Goal: Participate in discussion

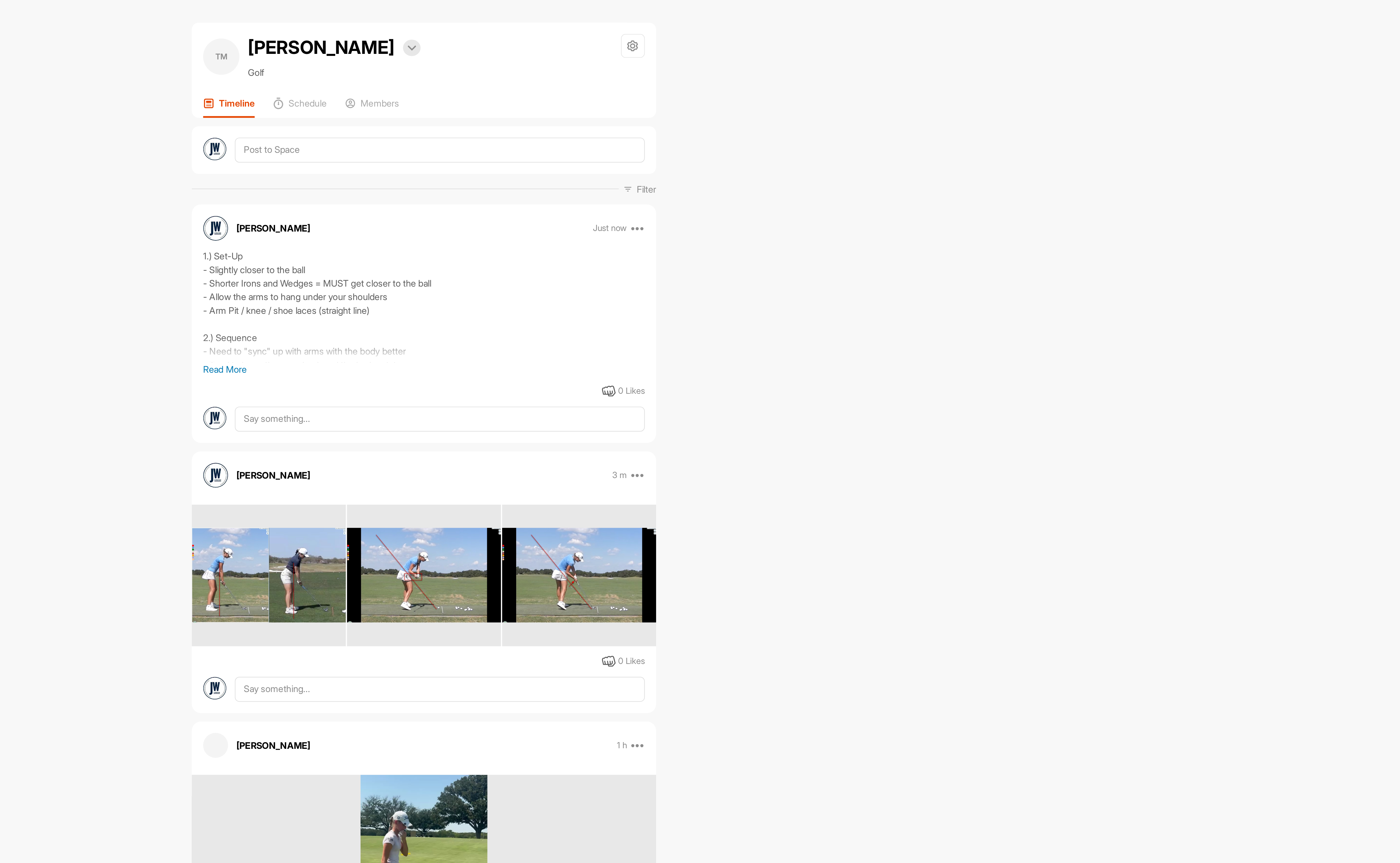
scroll to position [275, 0]
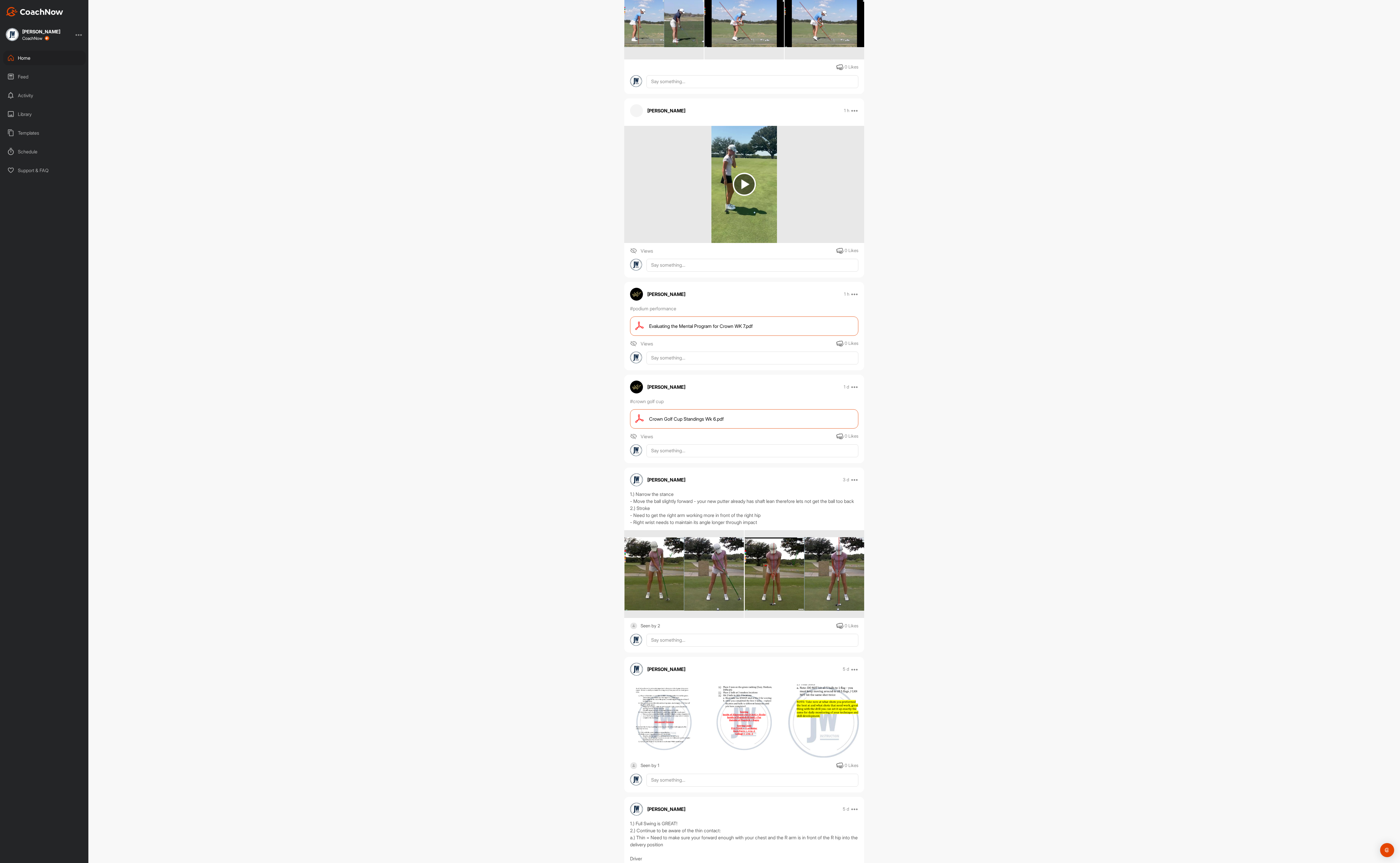
click at [19, 59] on div "Home" at bounding box center [44, 57] width 82 height 15
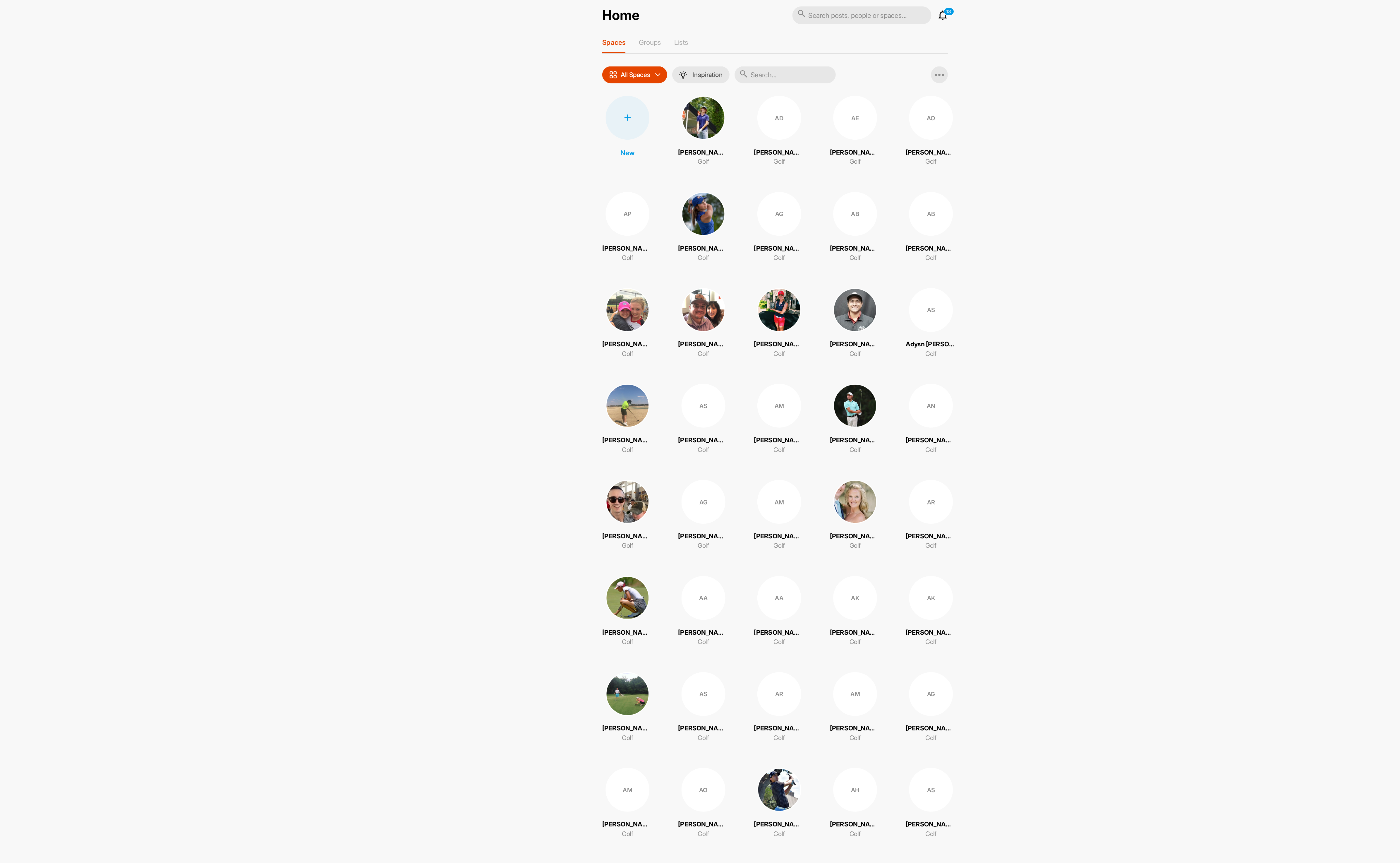
click at [749, 63] on input "text" at bounding box center [751, 60] width 70 height 12
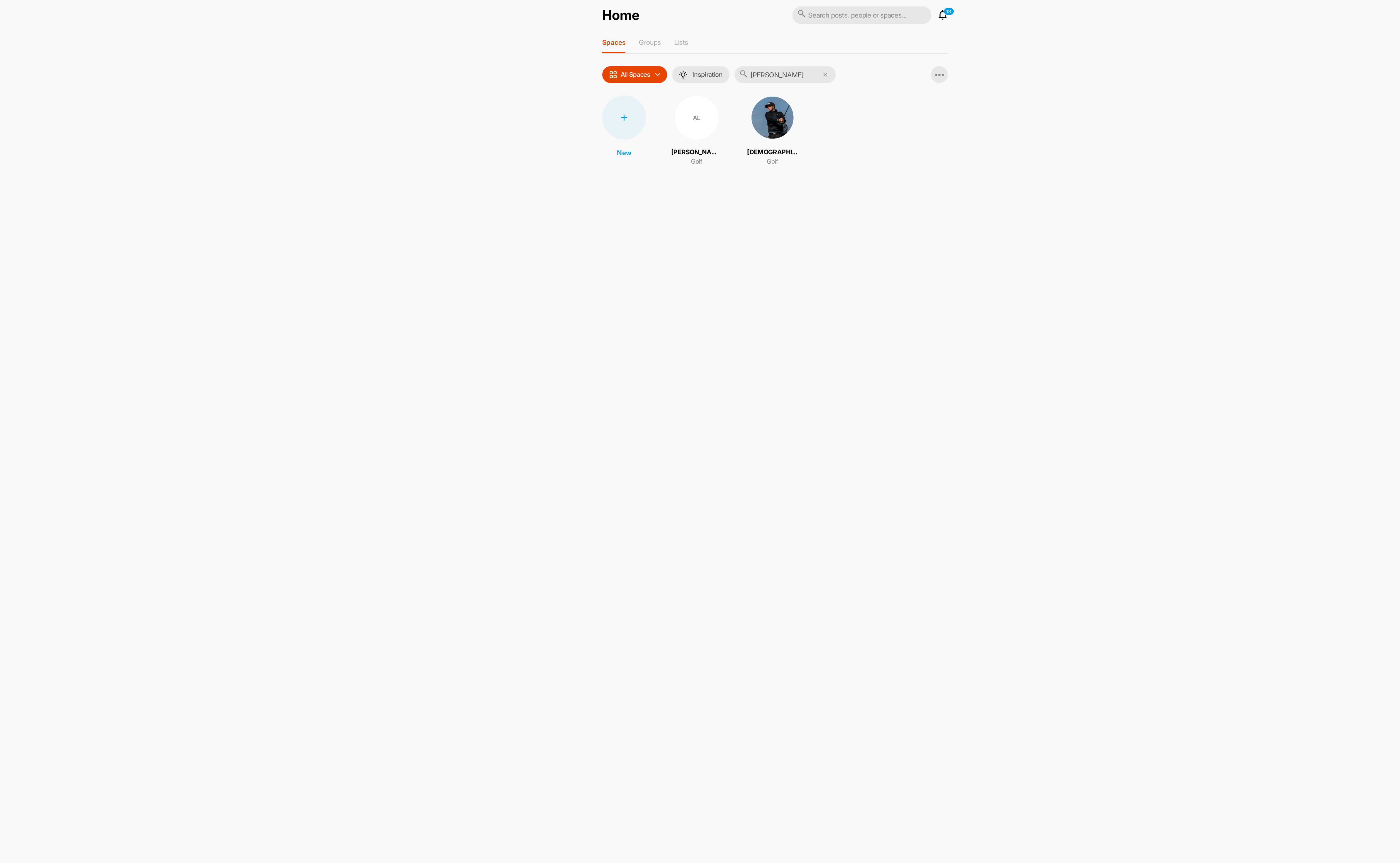
type input "[PERSON_NAME]"
click at [687, 101] on div "AL" at bounding box center [689, 88] width 30 height 30
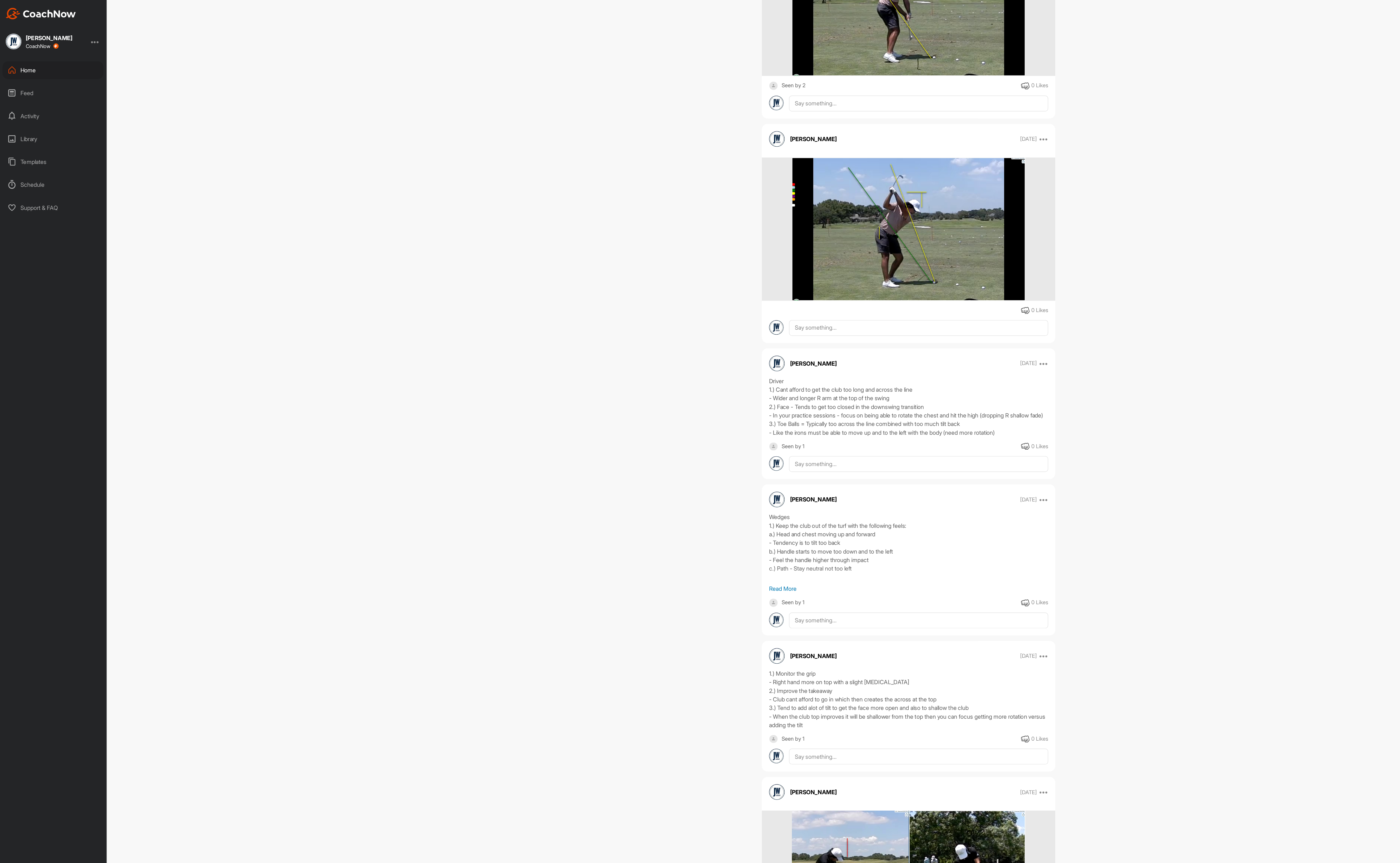
scroll to position [2769, 0]
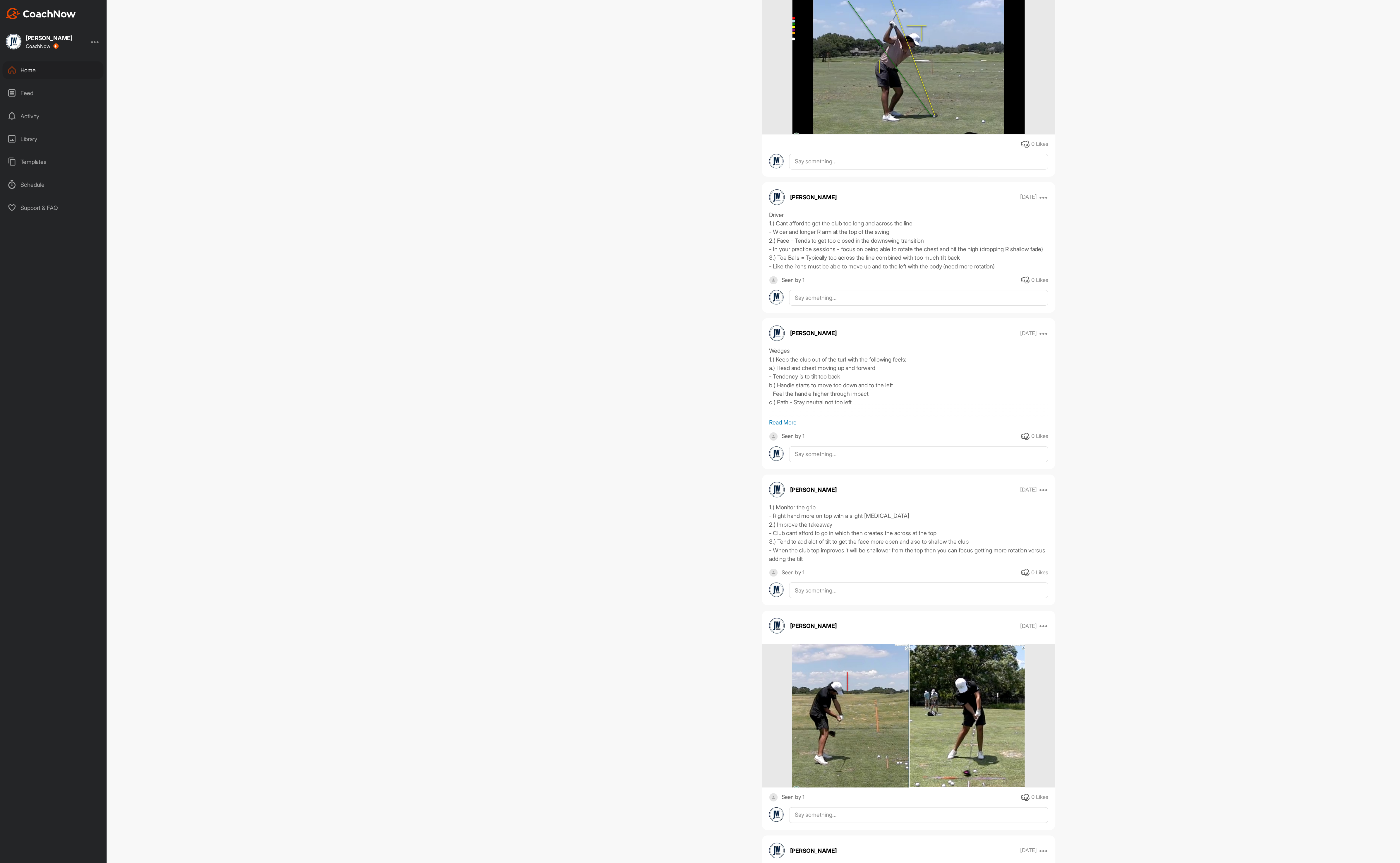
click at [1148, 309] on div "AL [PERSON_NAME] Bookings Golf Space Settings Your Notifications Timeline Sched…" at bounding box center [744, 431] width 1312 height 863
click at [1142, 317] on div "AL [PERSON_NAME] Bookings Golf Space Settings Your Notifications Timeline Sched…" at bounding box center [744, 431] width 1312 height 863
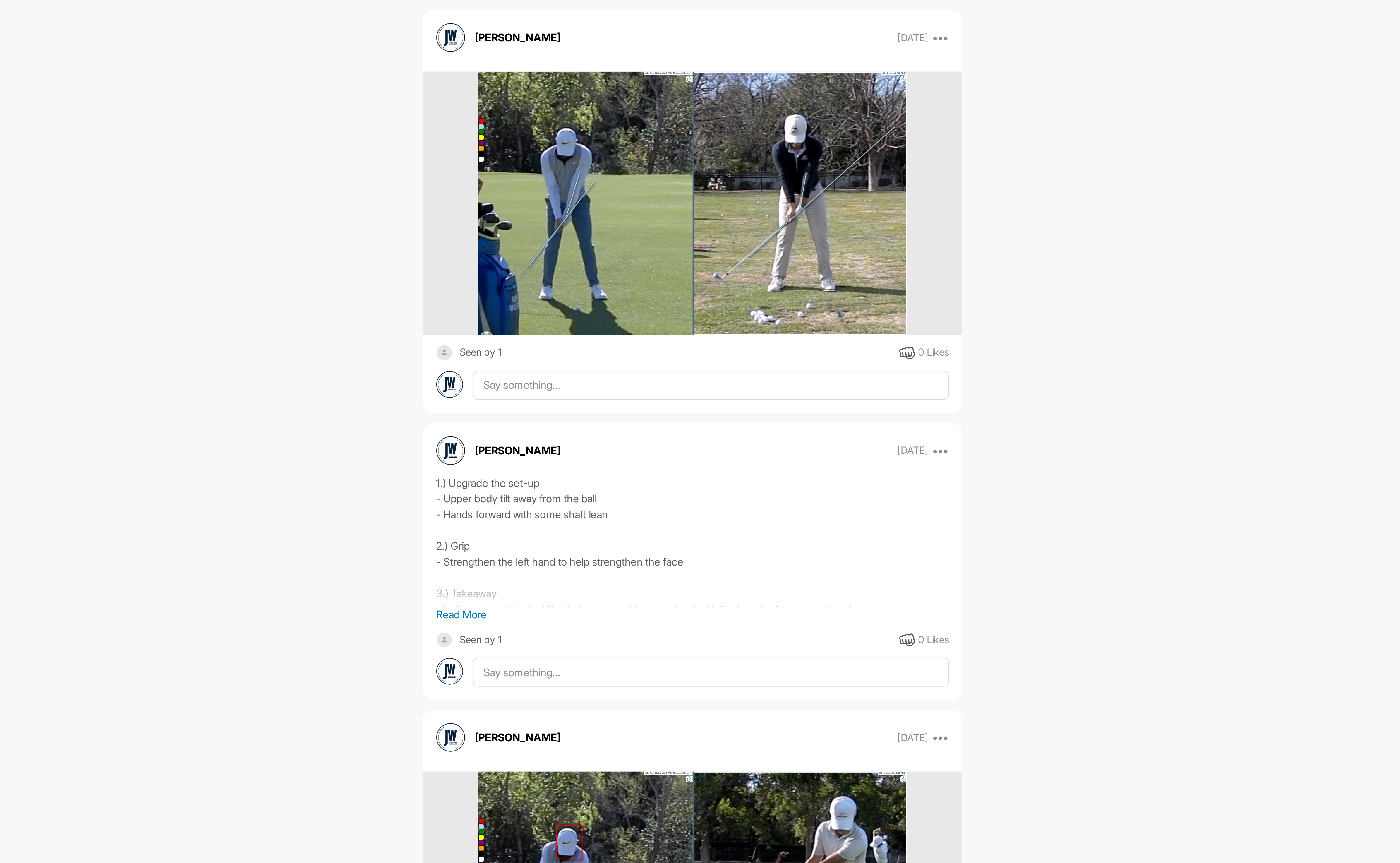
scroll to position [8914, 0]
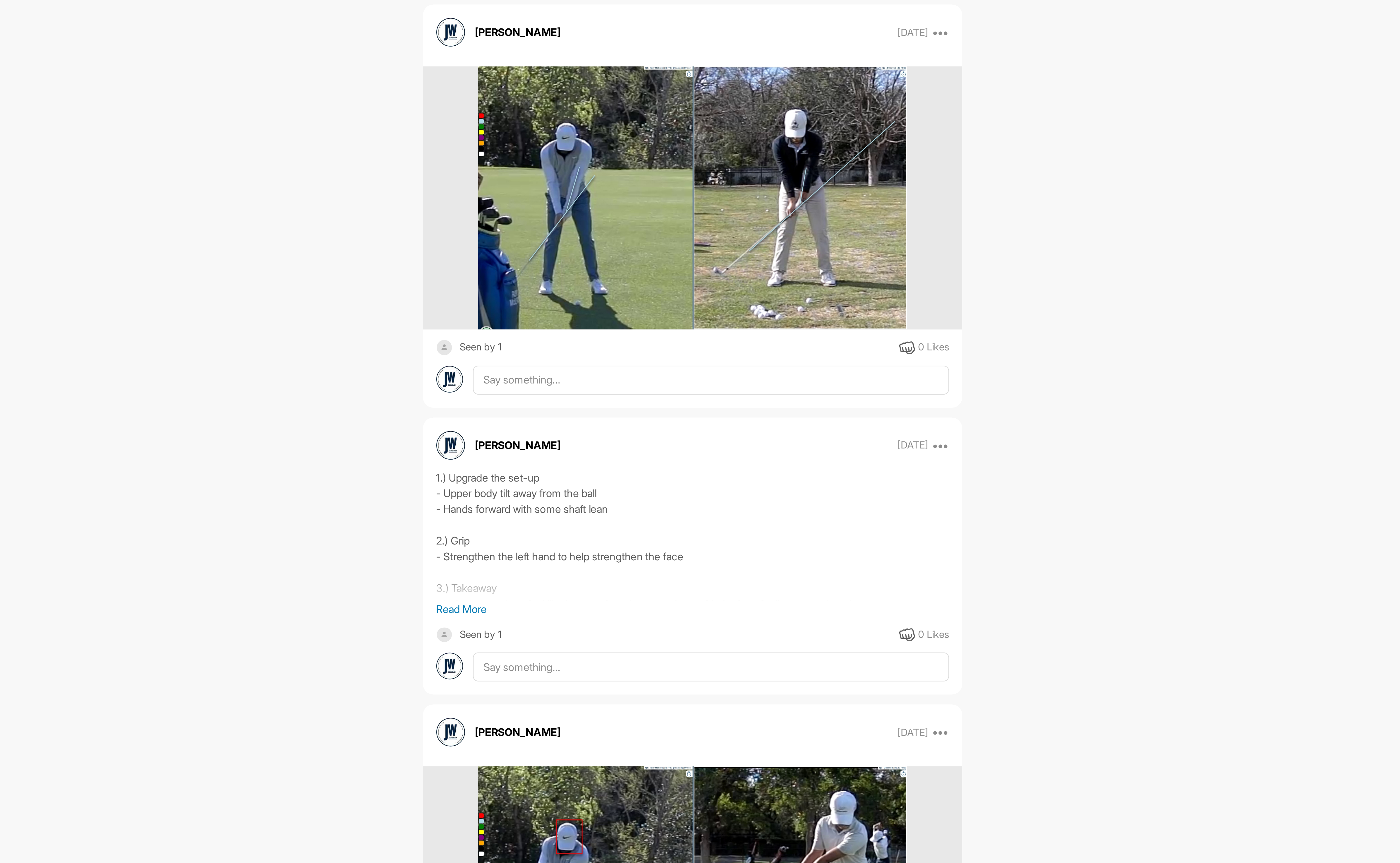
click at [649, 623] on p "Read More" at bounding box center [744, 619] width 228 height 7
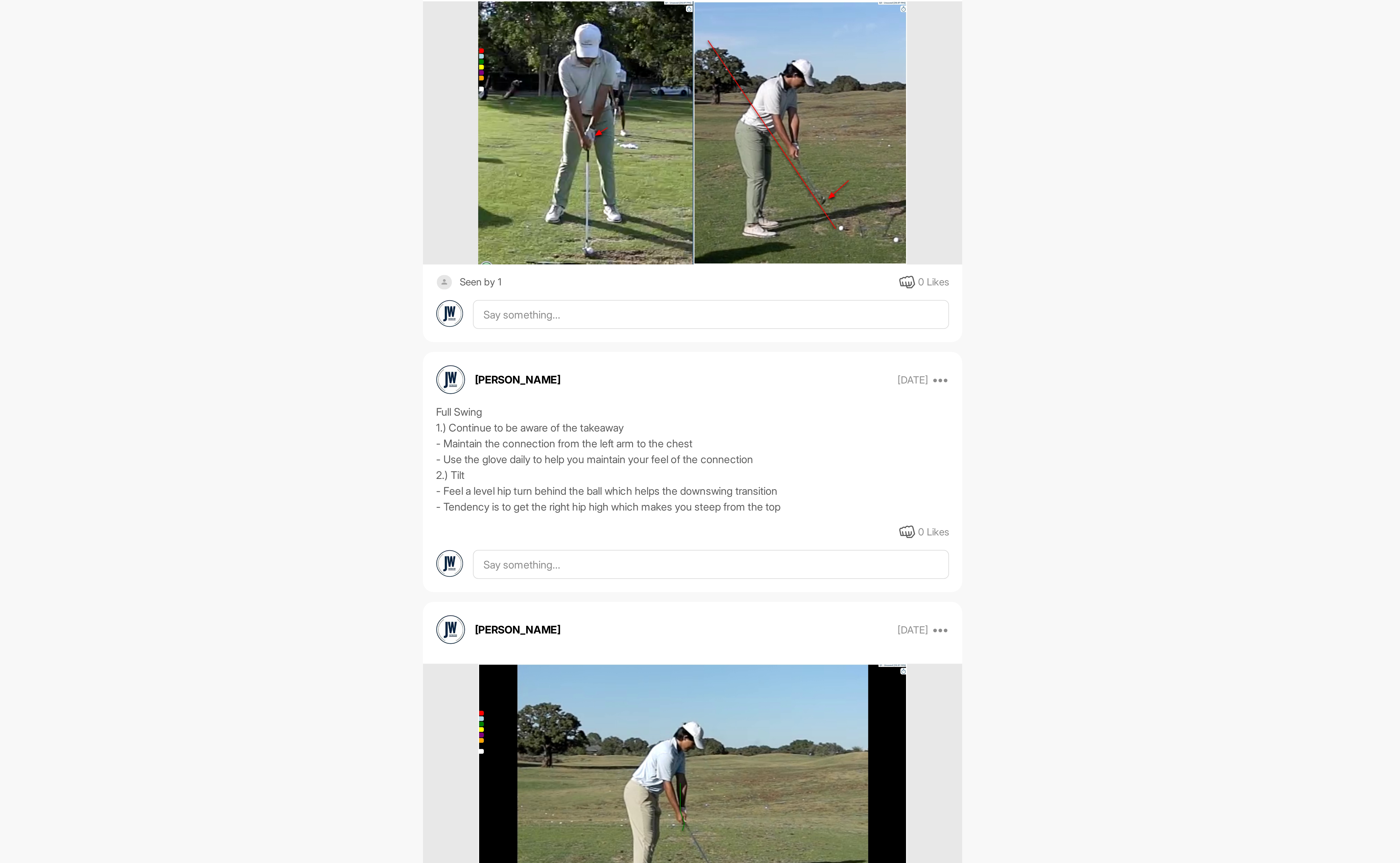
scroll to position [9817, 0]
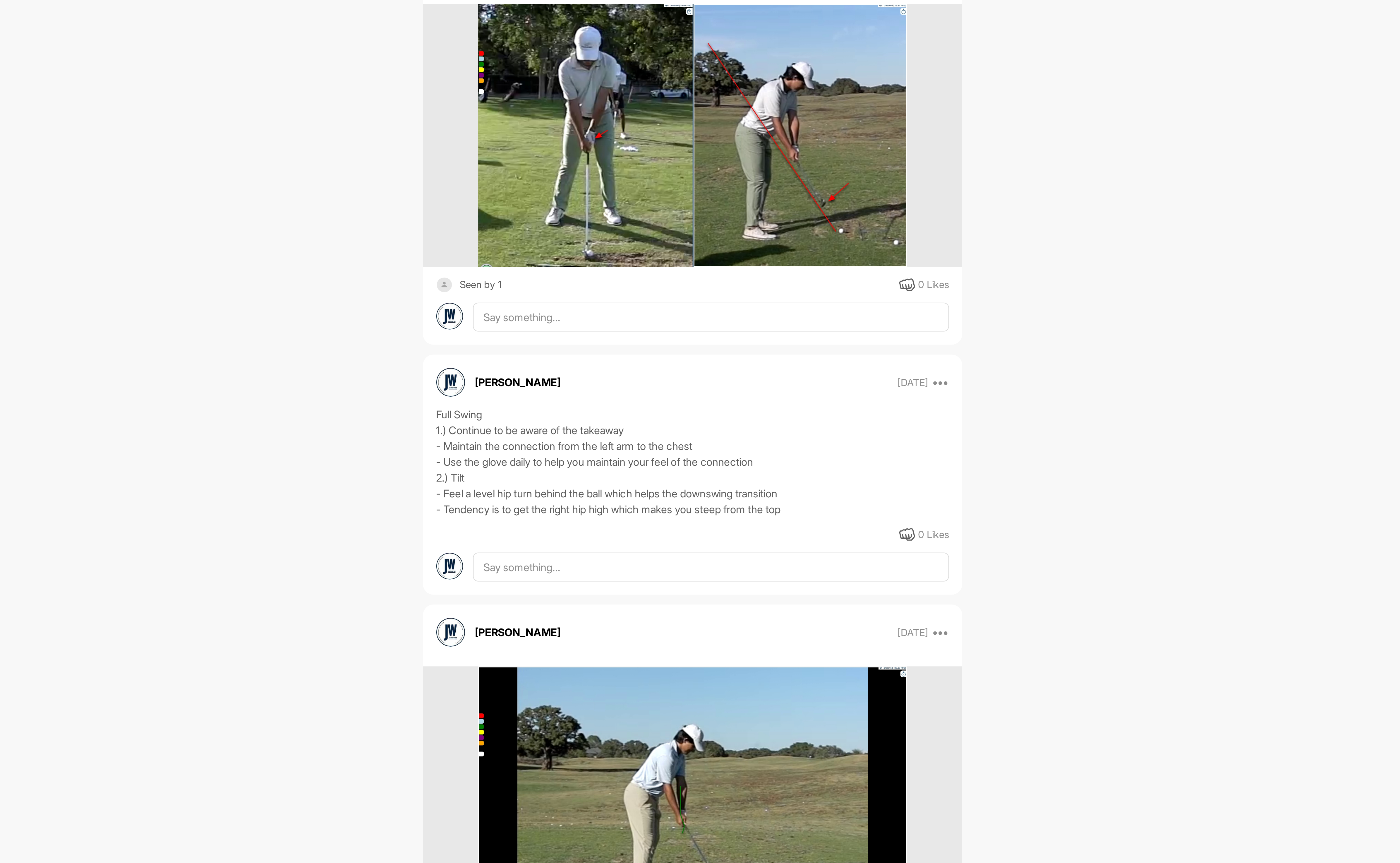
click at [1058, 416] on div "AL [PERSON_NAME] Bookings Golf Space Settings Your Notifications Timeline Sched…" at bounding box center [744, 431] width 1312 height 863
click at [1058, 416] on div "AL [PERSON_NAME] Bookings Golf Space Settings Your Notifications Timeline Sched…" at bounding box center [744, 431] width 1312 height 863
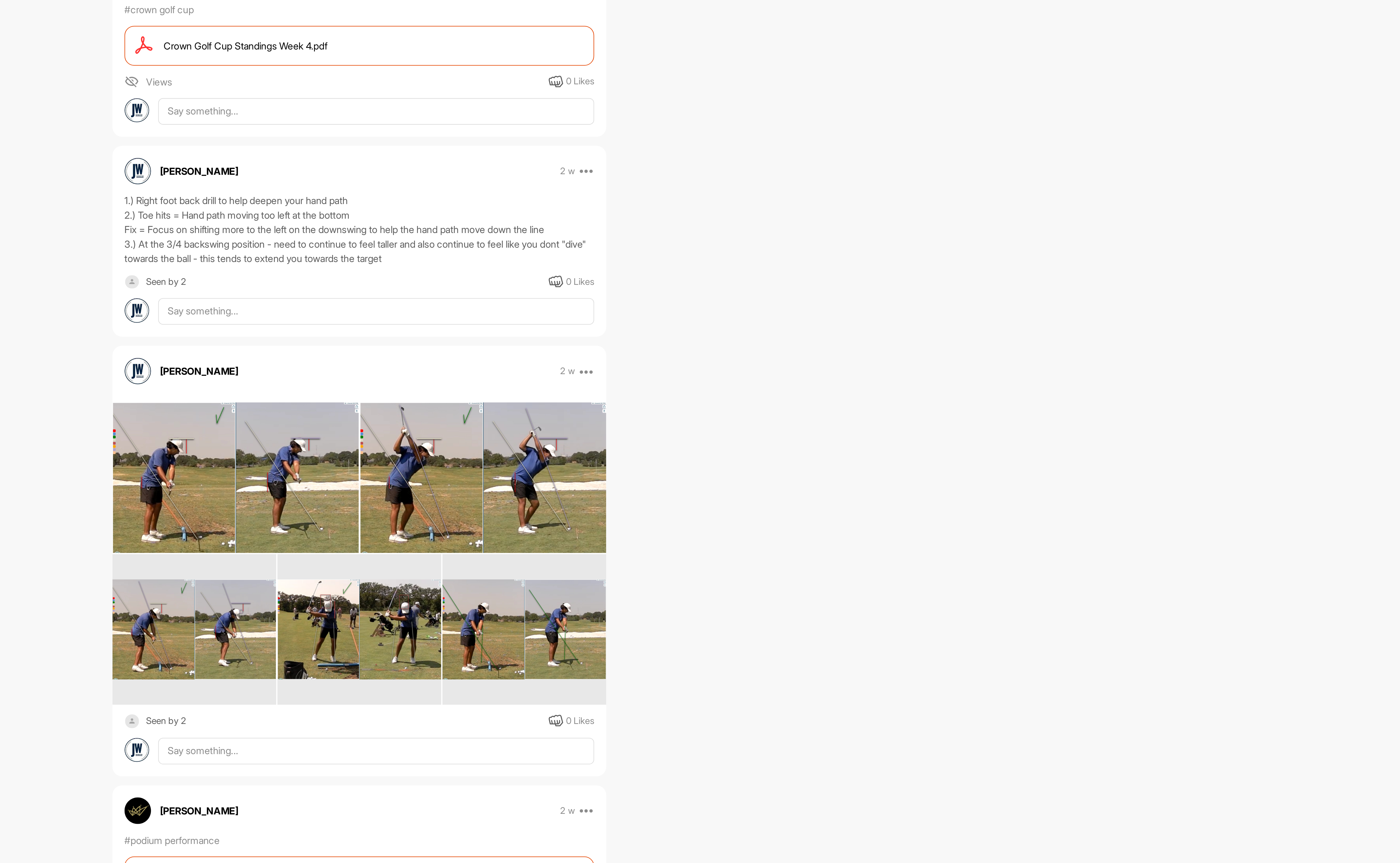
scroll to position [201, 0]
click at [843, 537] on img at bounding box center [804, 530] width 120 height 74
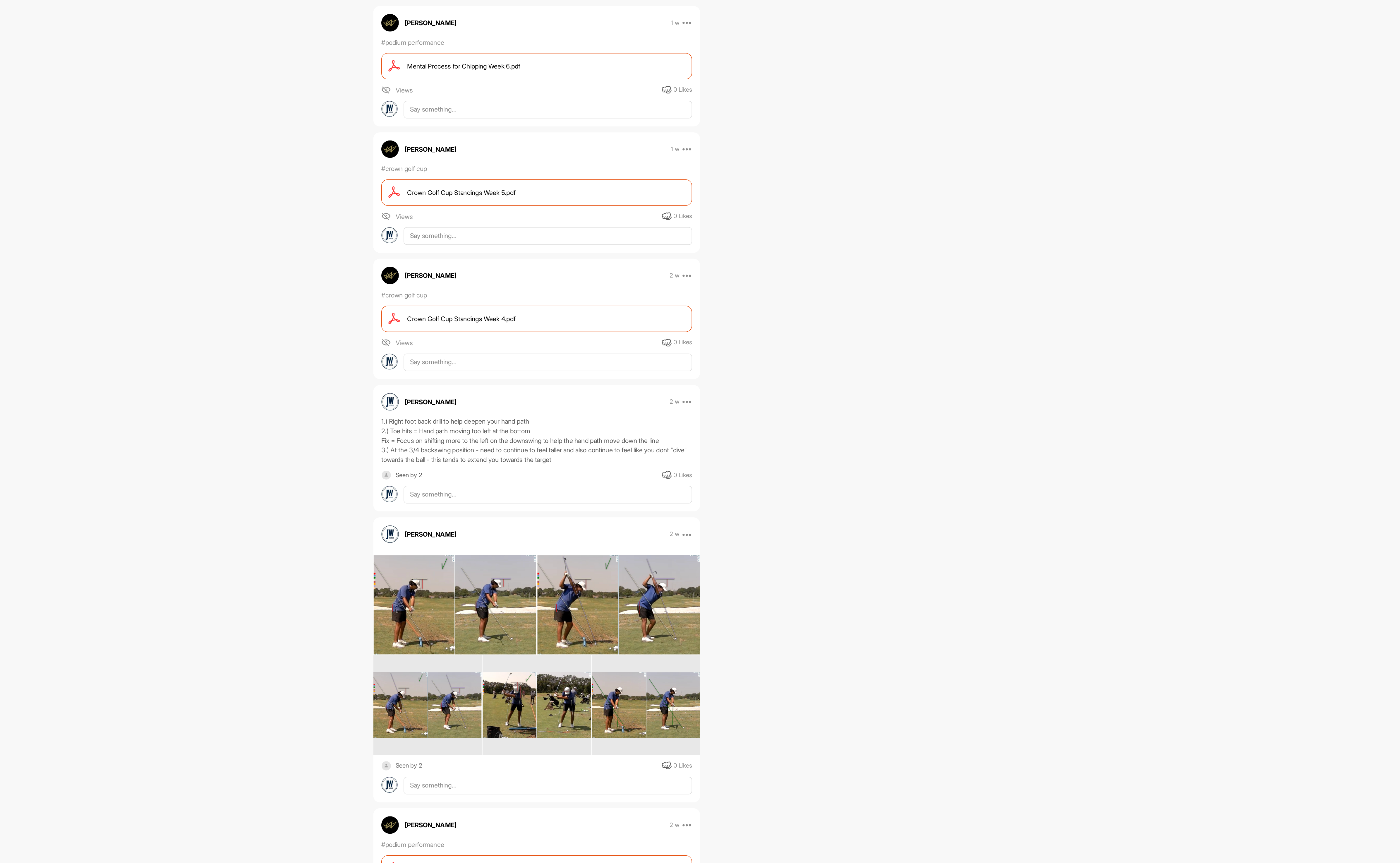
click at [843, 621] on img at bounding box center [824, 604] width 80 height 49
click at [674, 600] on img at bounding box center [664, 604] width 80 height 49
click at [783, 522] on img at bounding box center [804, 530] width 120 height 74
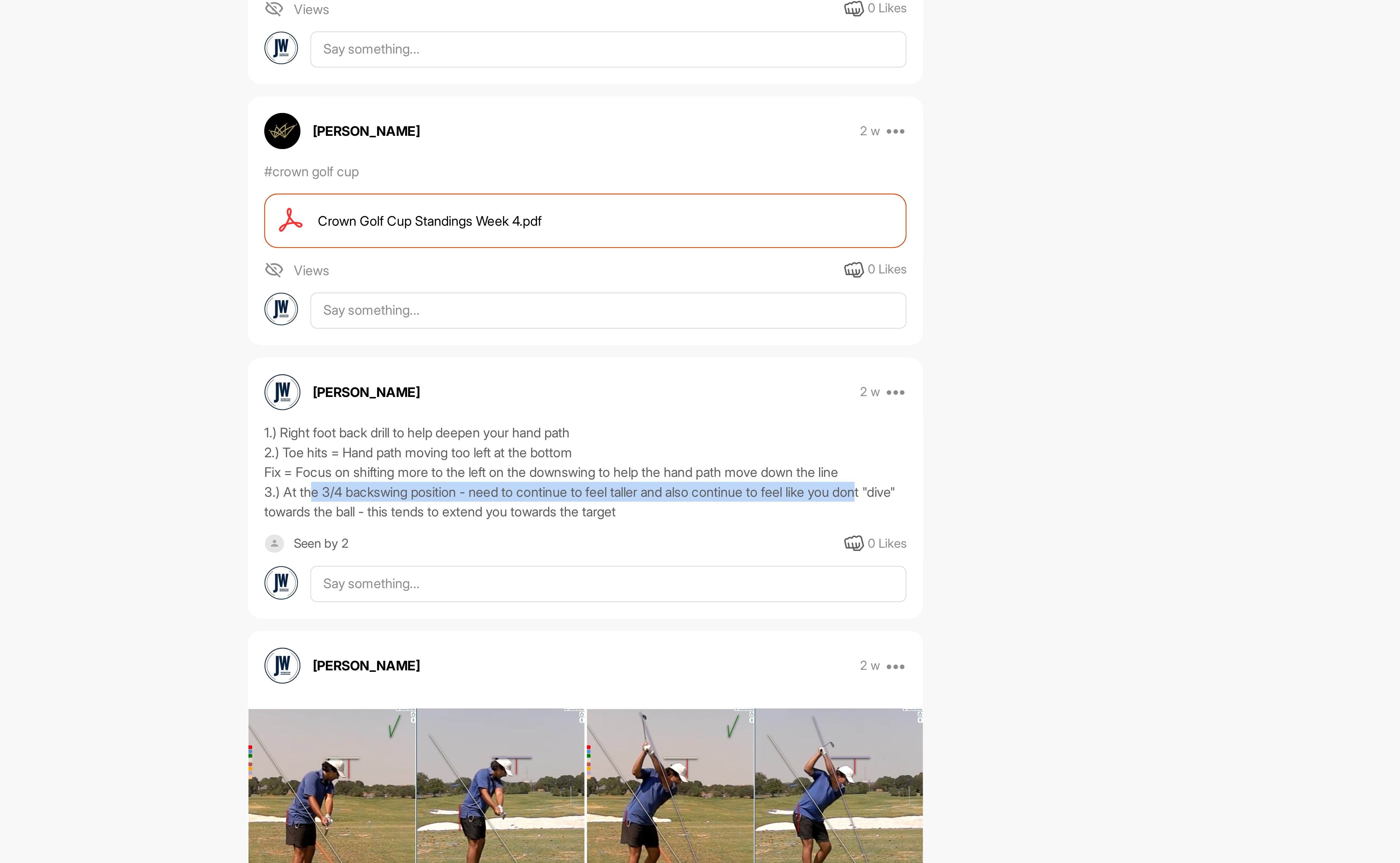
drag, startPoint x: 644, startPoint y: 419, endPoint x: 849, endPoint y: 421, distance: 205.0
click at [849, 421] on div "1.) Right foot back drill to help deepen your hand path 2.) Toe hits = Hand pat…" at bounding box center [744, 409] width 228 height 36
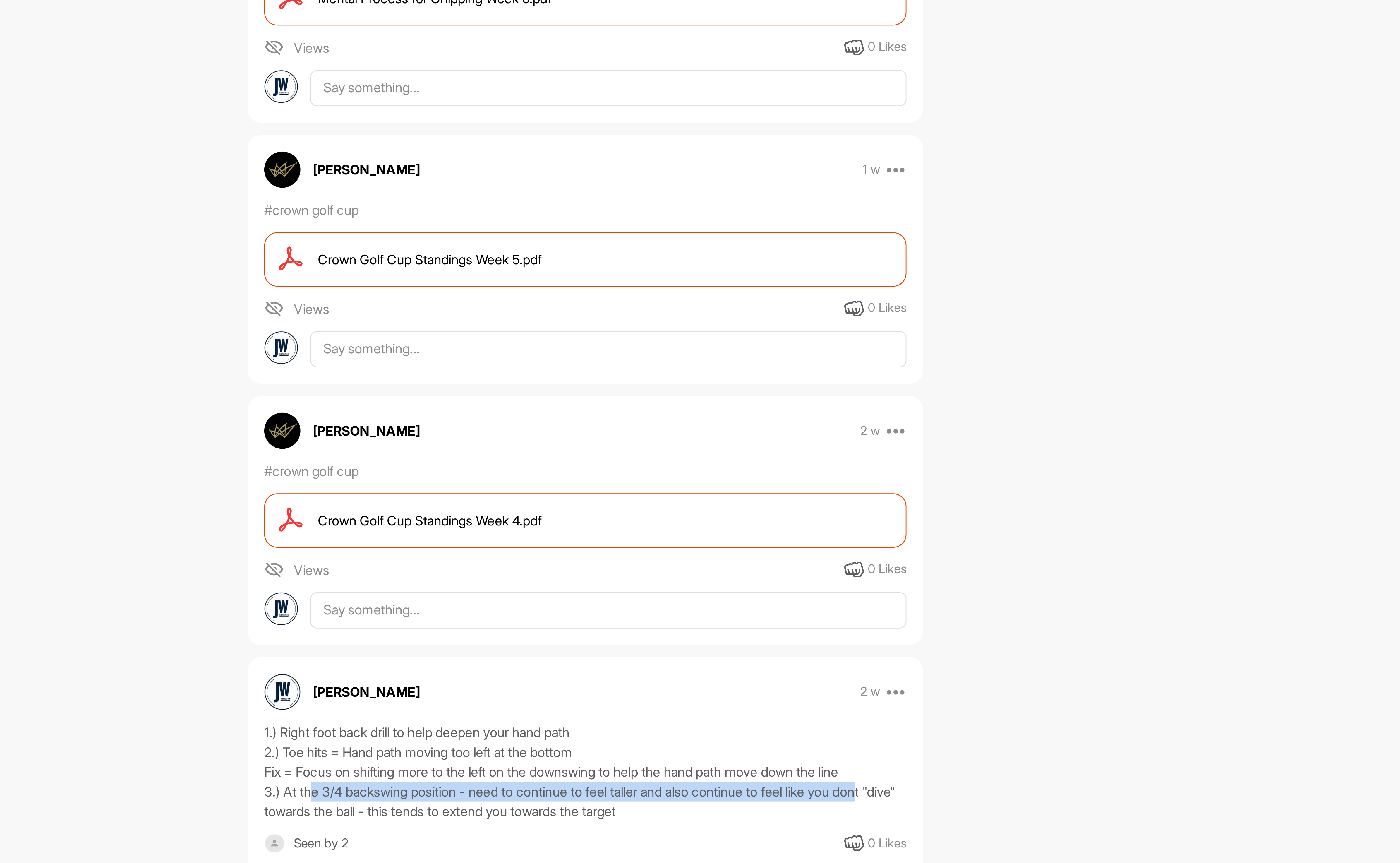
scroll to position [0, 0]
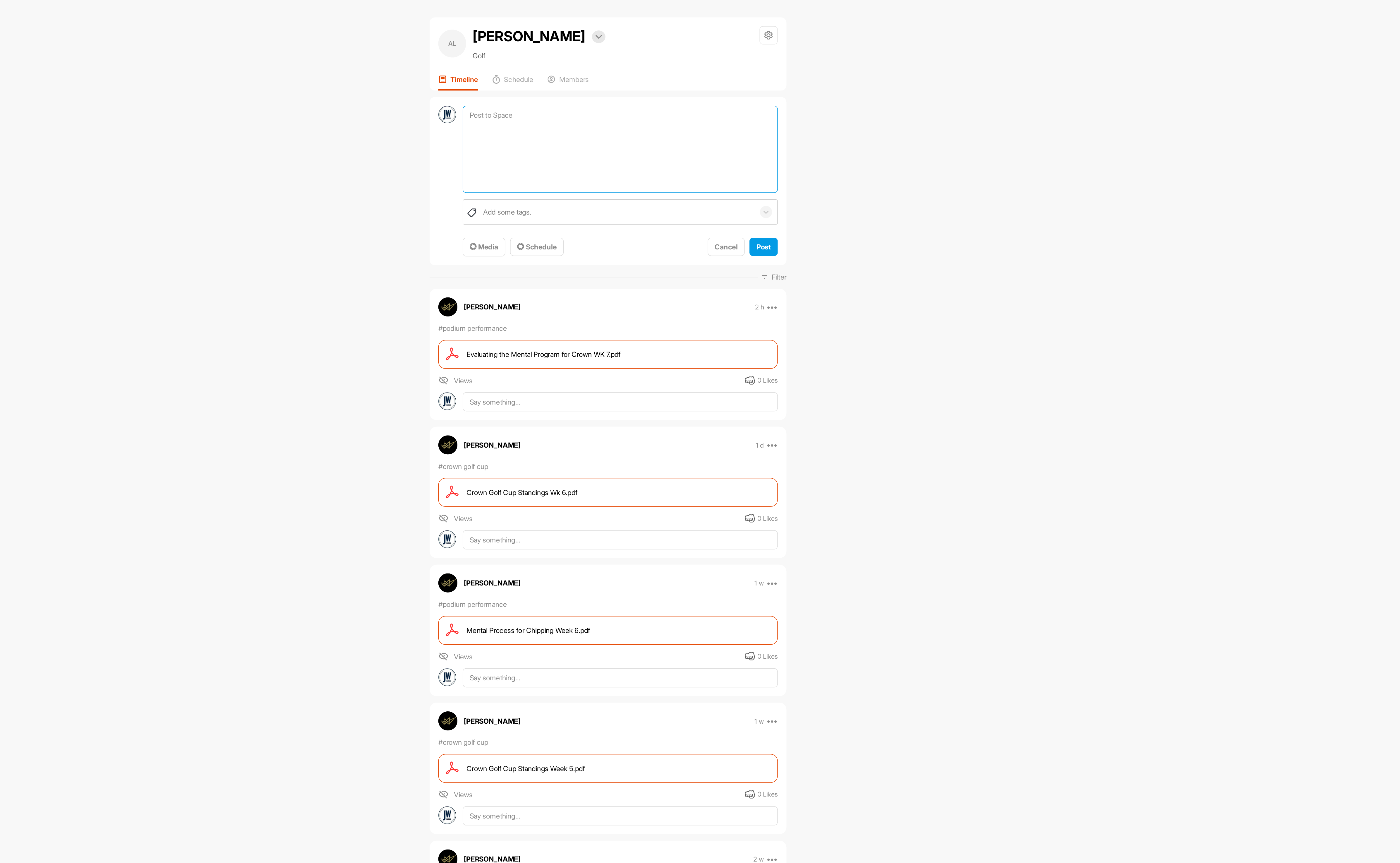
click at [669, 76] on textarea at bounding box center [752, 101] width 212 height 59
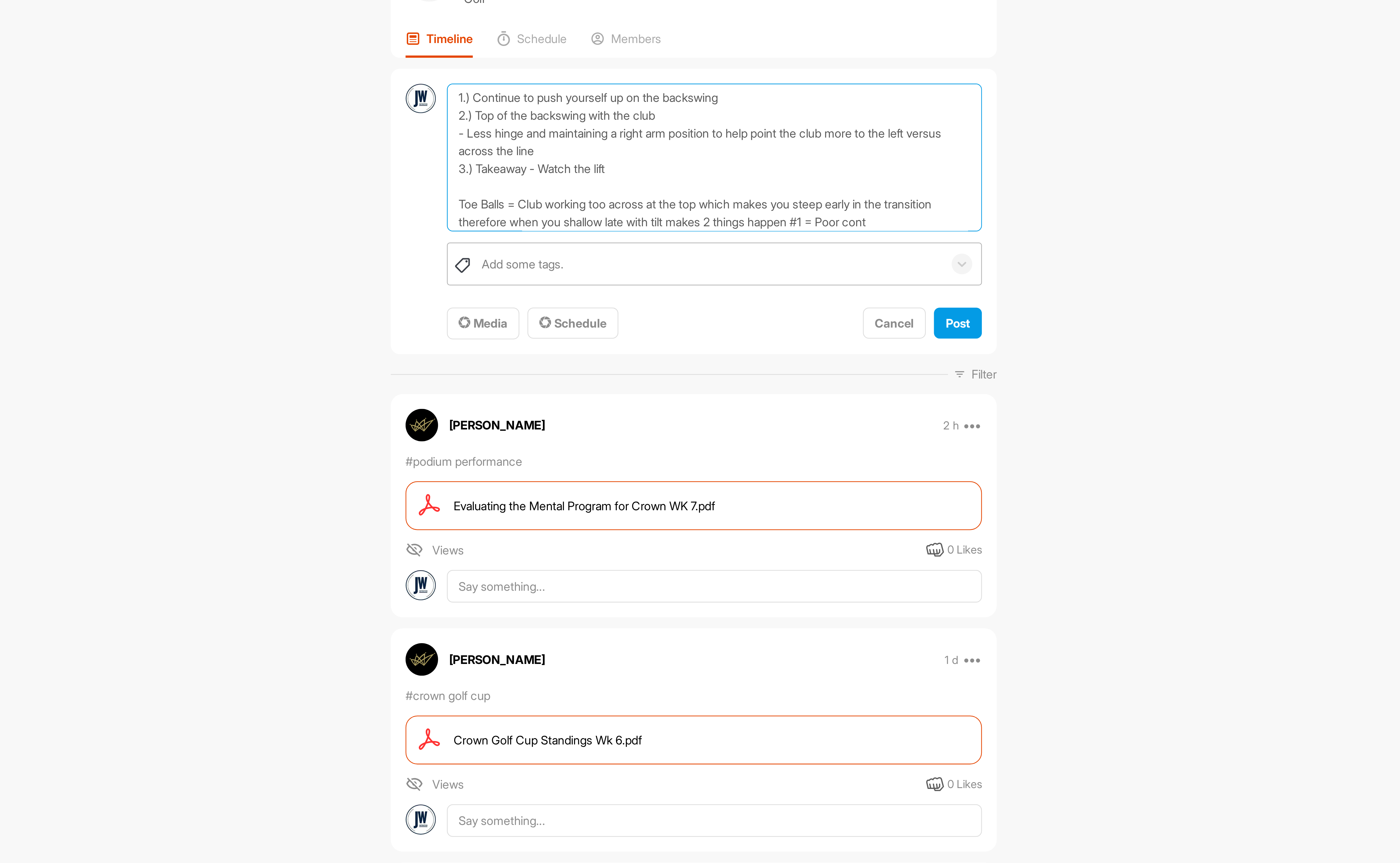
scroll to position [22, 0]
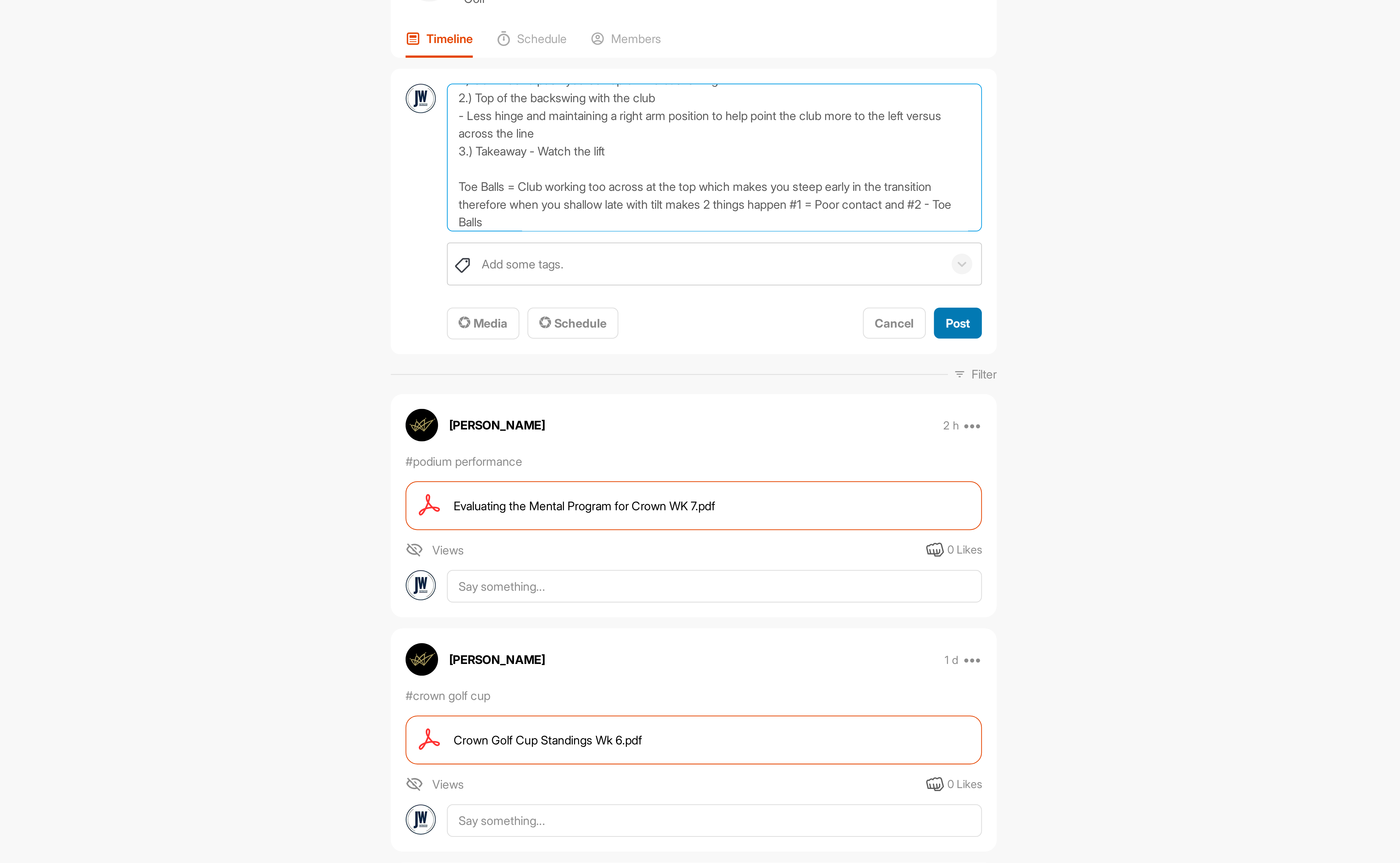
type textarea "Full Swing 1.) Continue to push yourself up on the backswing 2.) Top of the bac…"
click at [847, 166] on span "Post" at bounding box center [849, 163] width 10 height 6
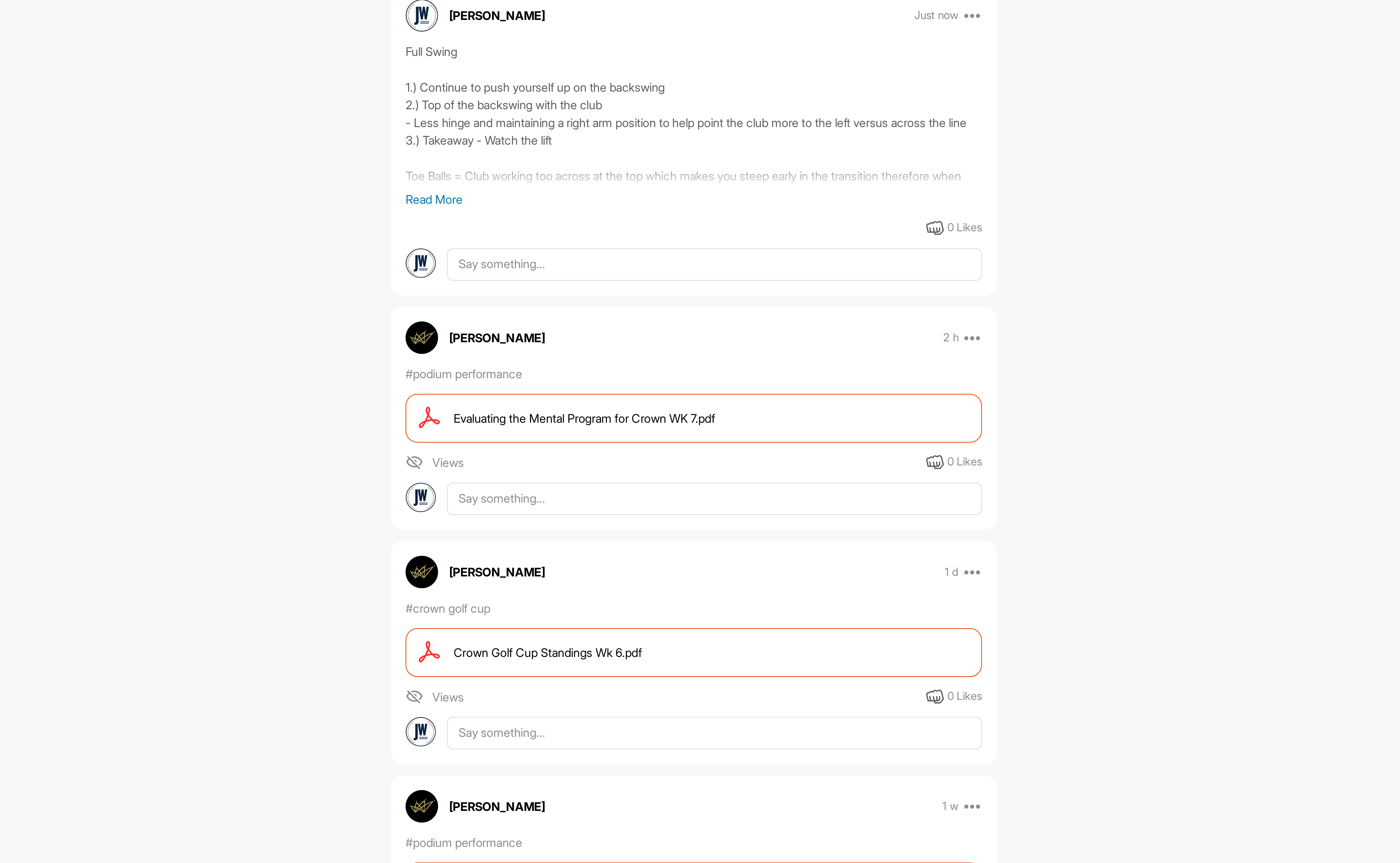
scroll to position [76, 0]
click at [695, 294] on span "Crown Golf Cup Standings Wk 6.pdf" at bounding box center [687, 294] width 75 height 7
